Goal: Task Accomplishment & Management: Complete application form

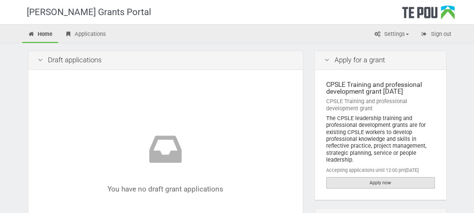
click at [380, 179] on link "Apply now" at bounding box center [380, 182] width 109 height 11
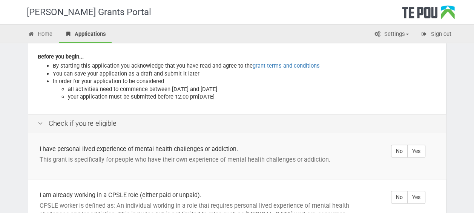
scroll to position [113, 0]
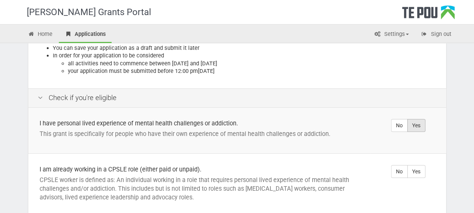
click at [419, 119] on label "Yes" at bounding box center [417, 125] width 18 height 13
radio input "true"
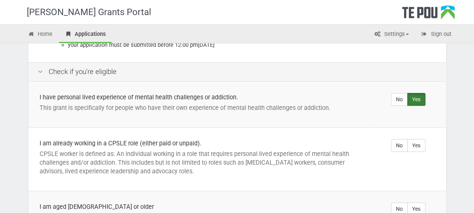
scroll to position [151, 0]
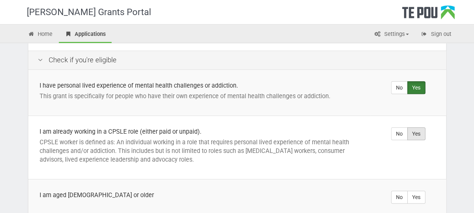
click at [418, 127] on label "Yes" at bounding box center [417, 133] width 18 height 13
radio input "true"
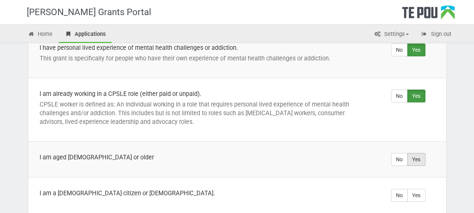
click at [413, 153] on label "Yes" at bounding box center [417, 159] width 18 height 13
radio input "true"
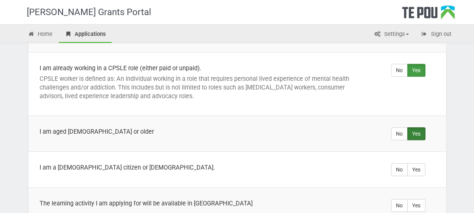
scroll to position [226, 0]
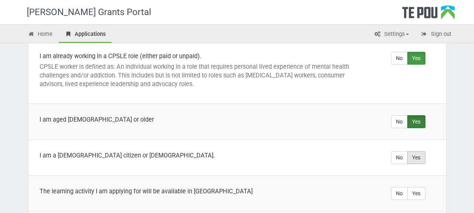
click at [419, 151] on label "Yes" at bounding box center [417, 157] width 18 height 13
radio input "true"
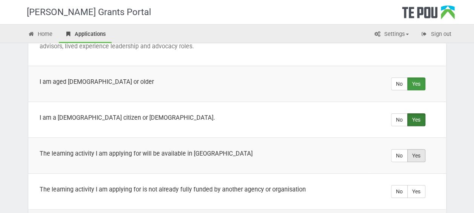
click at [415, 149] on label "Yes" at bounding box center [417, 155] width 18 height 13
radio input "true"
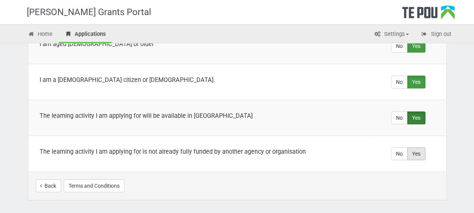
click at [420, 147] on label "Yes" at bounding box center [417, 153] width 18 height 13
radio input "true"
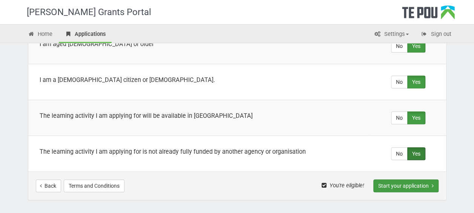
click at [400, 179] on button "Start your application" at bounding box center [406, 185] width 65 height 13
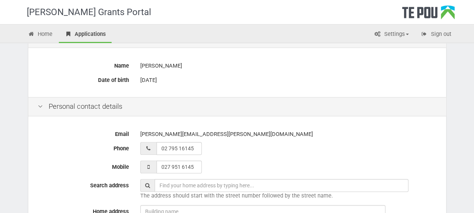
scroll to position [151, 0]
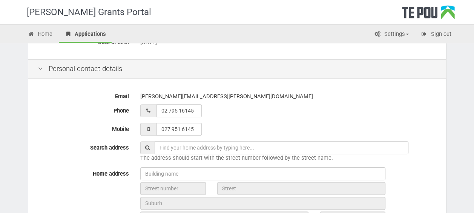
click at [268, 154] on span "The address should start with the street number followed by the street name." at bounding box center [236, 157] width 193 height 7
click at [265, 146] on input "text" at bounding box center [282, 147] width 254 height 13
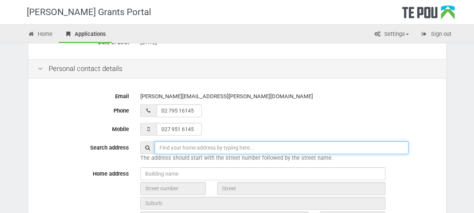
click at [181, 151] on input "text" at bounding box center [282, 147] width 254 height 13
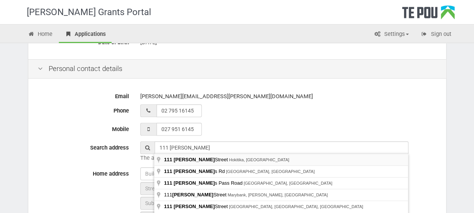
type input "111 Jollie Street, Hokitika, New Zealand"
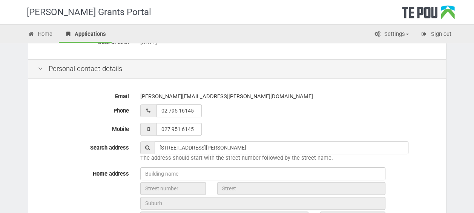
type input "111"
type input "Jollie Street"
type input "Hokitika"
type input "7810"
type input "West Coast Region"
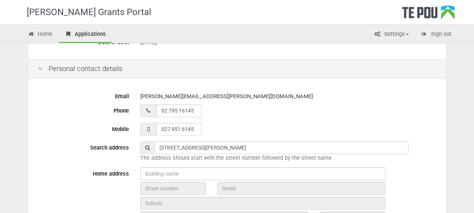
type input "New Zealand"
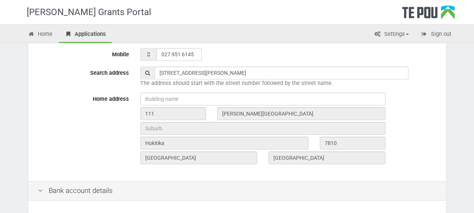
scroll to position [226, 0]
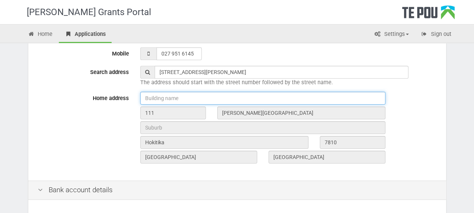
click at [169, 99] on input "text" at bounding box center [262, 98] width 245 height 13
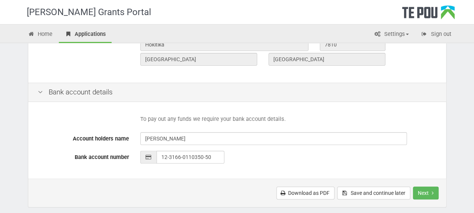
scroll to position [340, 0]
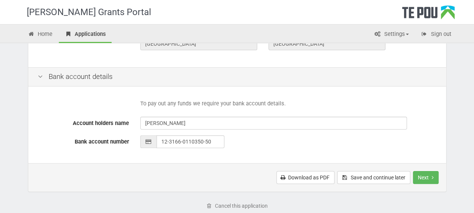
click at [268, 152] on div "To pay out any funds we require your bank account details. Account holders name…" at bounding box center [237, 125] width 418 height 75
click at [436, 178] on button "Next" at bounding box center [426, 177] width 26 height 13
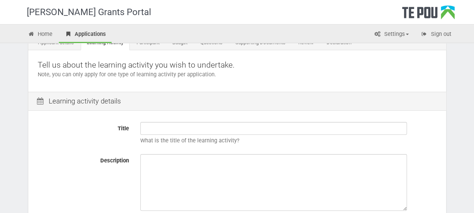
scroll to position [75, 0]
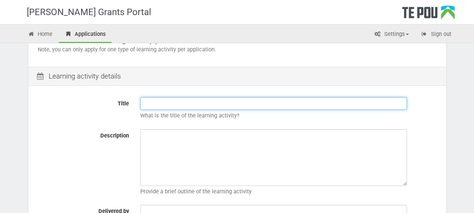
click at [170, 106] on input "Title" at bounding box center [273, 103] width 267 height 13
type input "Bachelor of Social work"
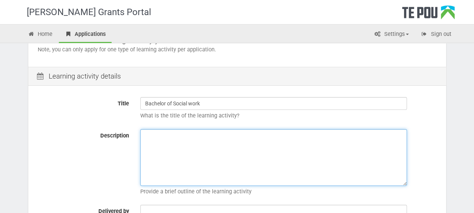
click at [156, 146] on textarea "Description" at bounding box center [273, 157] width 267 height 57
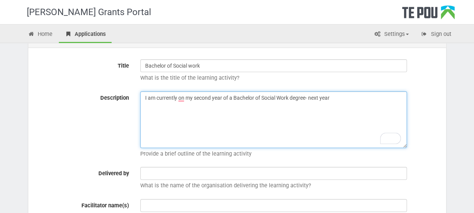
click at [341, 95] on textarea "I am currently on my second year of a Bachelor of Social Work degree- next year" at bounding box center [273, 119] width 267 height 57
type textarea "I am currently on my second year of a Bachelor of Social Work degree- next year…"
